Goal: Find specific page/section: Find specific page/section

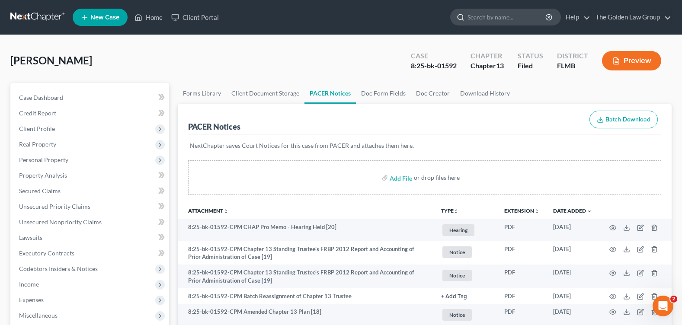
click at [504, 20] on input "search" at bounding box center [506, 17] width 79 height 16
type input "[PERSON_NAME]"
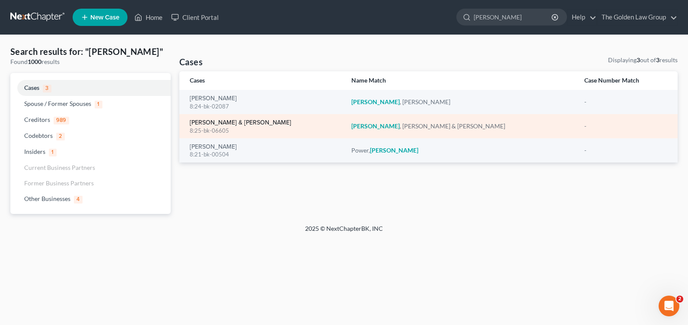
click at [236, 126] on link "[PERSON_NAME] & [PERSON_NAME]" at bounding box center [241, 123] width 102 height 6
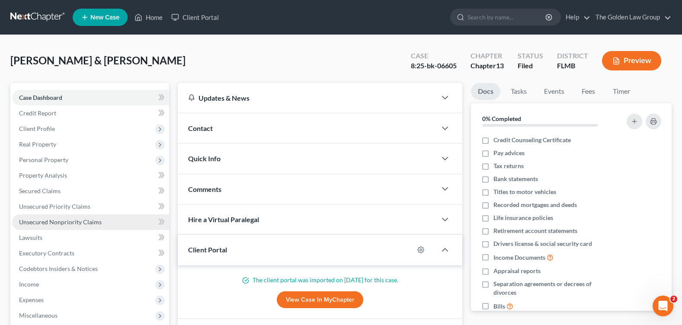
scroll to position [173, 0]
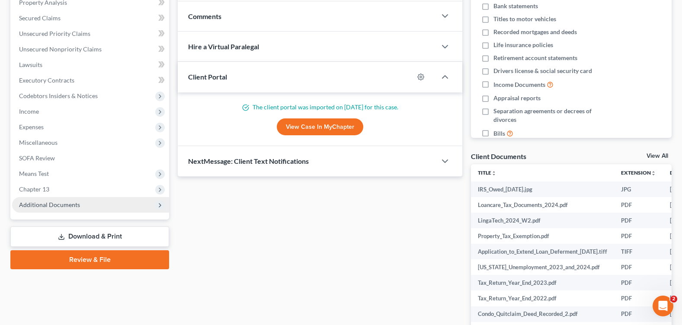
click at [57, 206] on span "Additional Documents" at bounding box center [49, 204] width 61 height 7
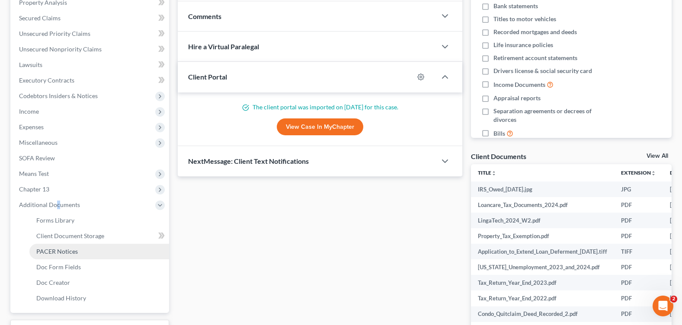
drag, startPoint x: 57, startPoint y: 206, endPoint x: 69, endPoint y: 252, distance: 48.2
click at [69, 252] on span "PACER Notices" at bounding box center [57, 251] width 42 height 7
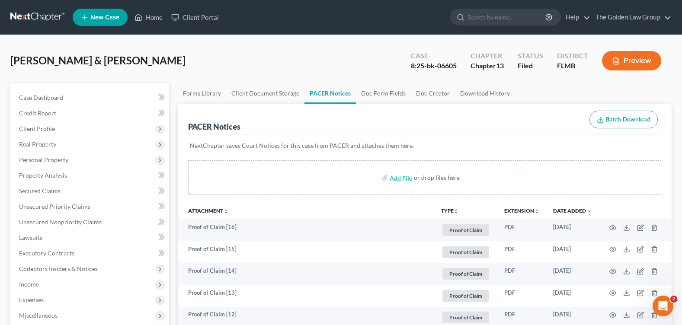
click at [283, 49] on div "[PERSON_NAME] & [PERSON_NAME] Upgraded Case 8:25-bk-06605 Chapter Chapter 13 St…" at bounding box center [340, 64] width 661 height 38
click at [489, 20] on input "search" at bounding box center [506, 17] width 79 height 16
type input "[PERSON_NAME]"
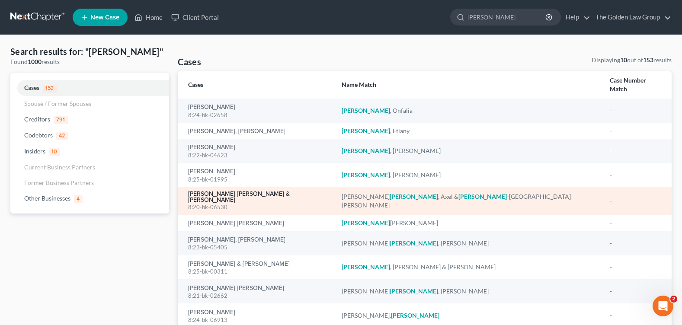
click at [216, 191] on link "[PERSON_NAME] [PERSON_NAME] & [PERSON_NAME]" at bounding box center [258, 197] width 140 height 12
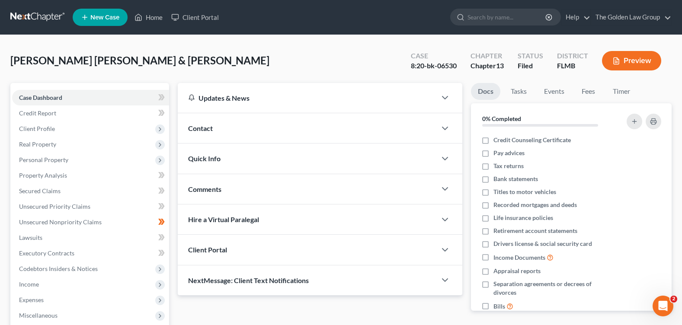
scroll to position [150, 0]
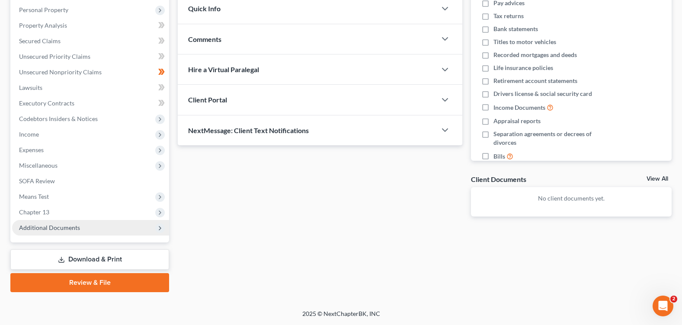
click at [45, 229] on span "Additional Documents" at bounding box center [49, 227] width 61 height 7
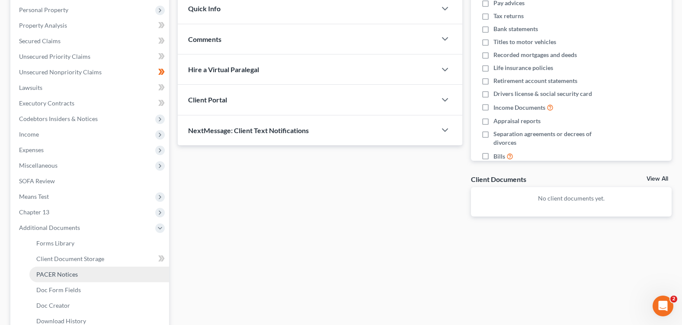
click at [72, 272] on span "PACER Notices" at bounding box center [57, 274] width 42 height 7
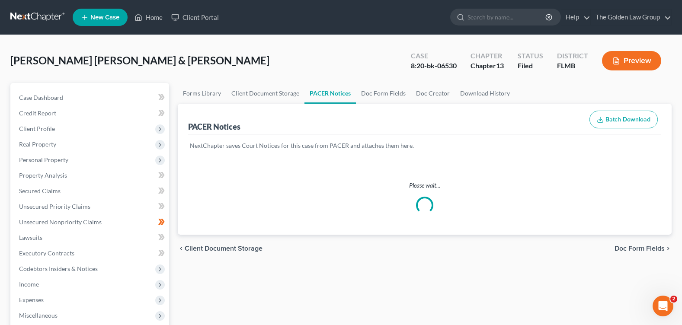
click at [283, 59] on div "[PERSON_NAME] [PERSON_NAME] & [PERSON_NAME] Upgraded Case 8:20-bk-06530 Chapter…" at bounding box center [340, 64] width 661 height 38
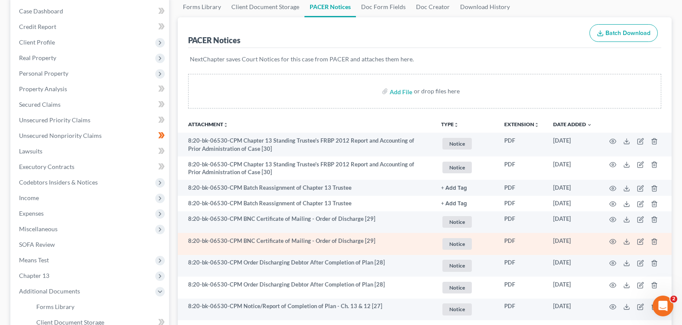
scroll to position [130, 0]
